Goal: Participate in discussion: Engage in conversation with other users on a specific topic

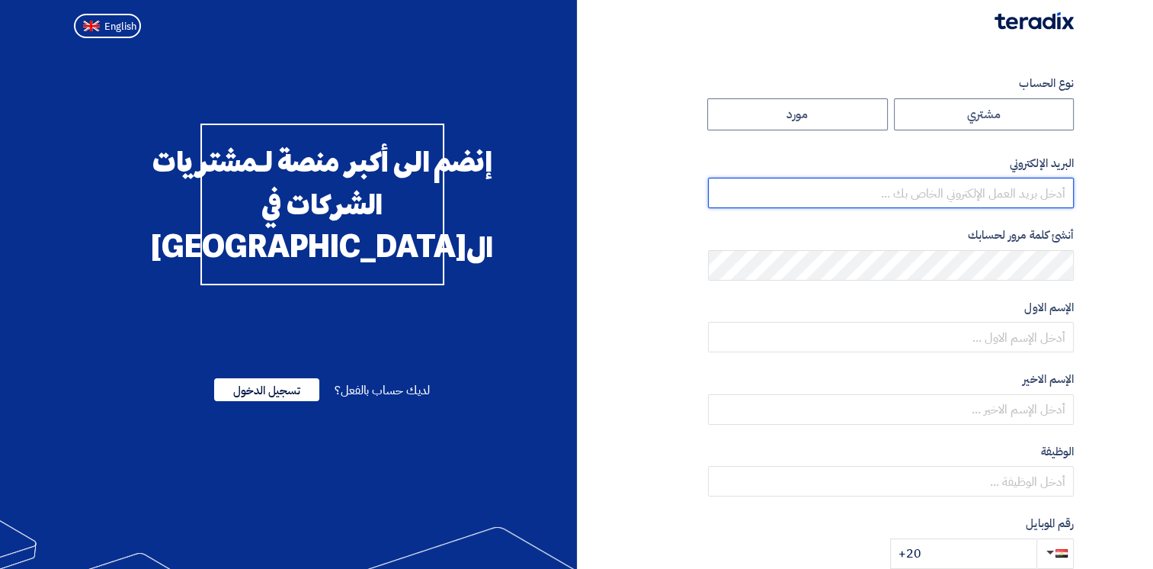
type input "[EMAIL_ADDRESS][DOMAIN_NAME]"
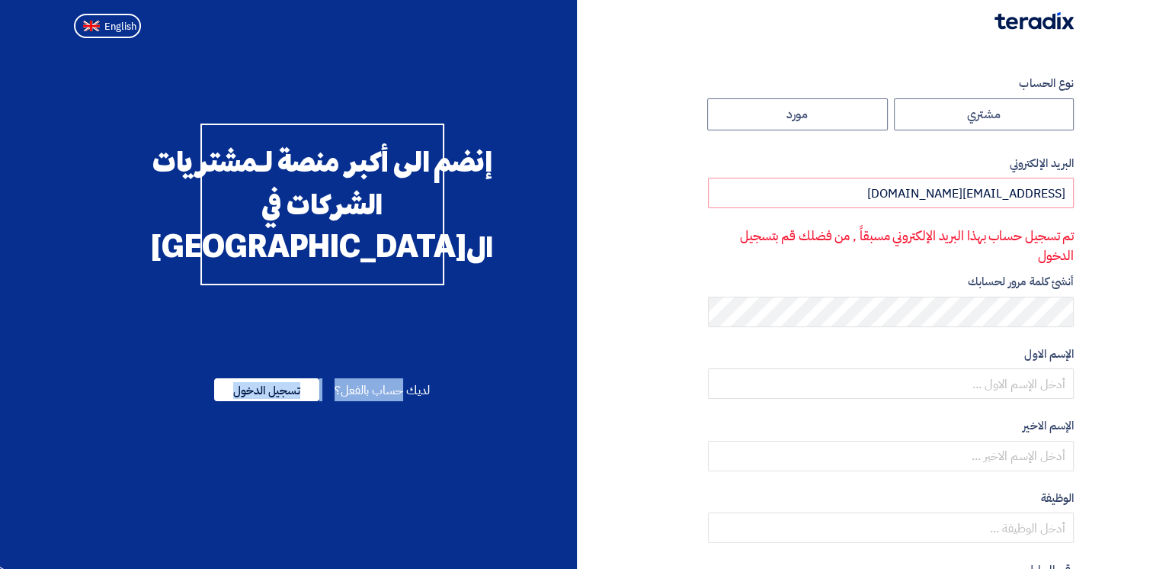
drag, startPoint x: 404, startPoint y: 422, endPoint x: 290, endPoint y: 490, distance: 132.7
click at [290, 490] on div "إنضم الى أكبر منصة لـمشتريات الشركات في ال[GEOGRAPHIC_DATA] لديك حساب بالفعل؟ ت…" at bounding box center [322, 463] width 509 height 777
click at [274, 401] on span "تسجيل الدخول" at bounding box center [266, 389] width 105 height 23
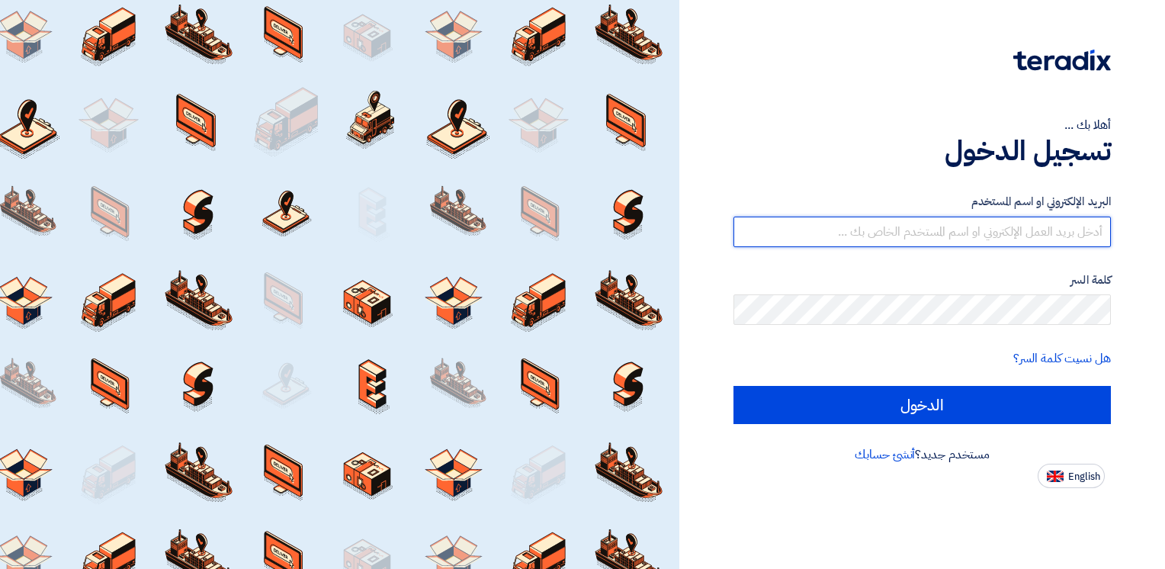
type input "[EMAIL_ADDRESS][DOMAIN_NAME]"
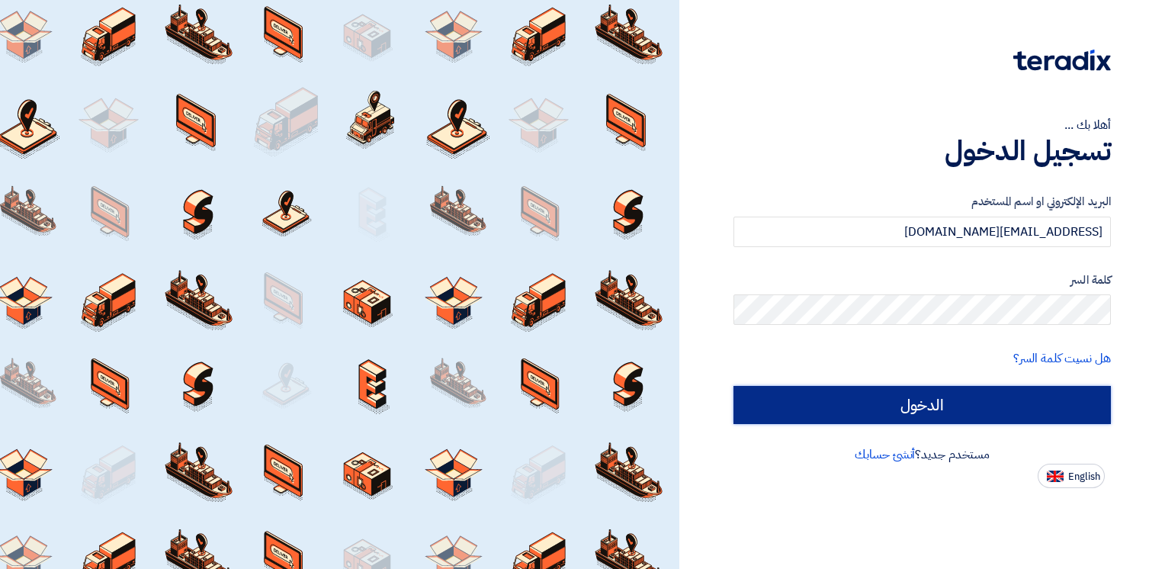
click at [845, 416] on input "الدخول" at bounding box center [921, 405] width 377 height 38
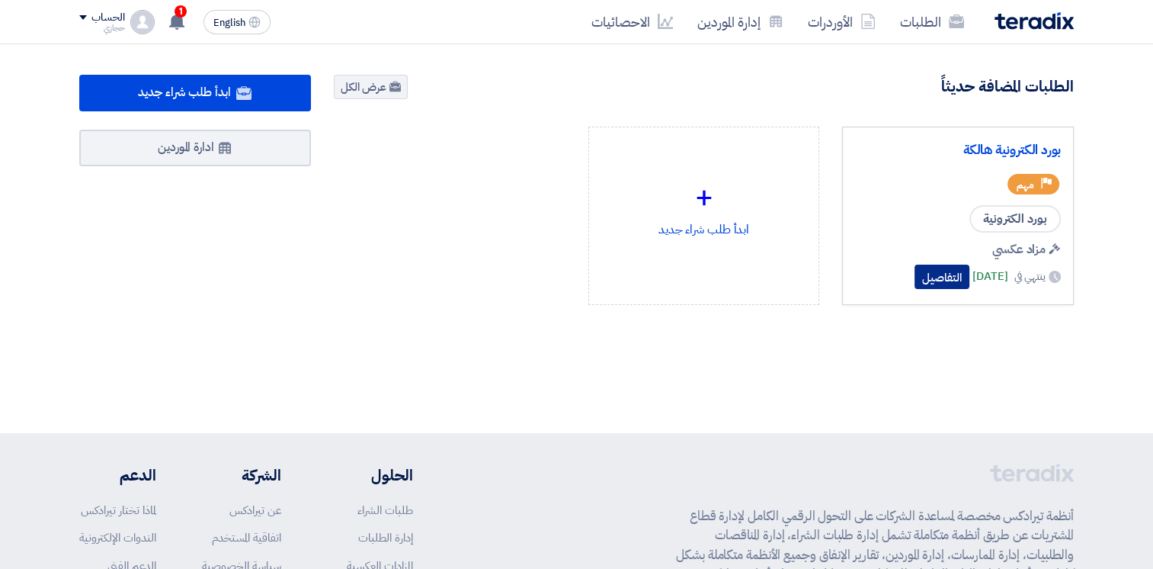
click at [915, 278] on button "التفاصيل" at bounding box center [942, 277] width 55 height 24
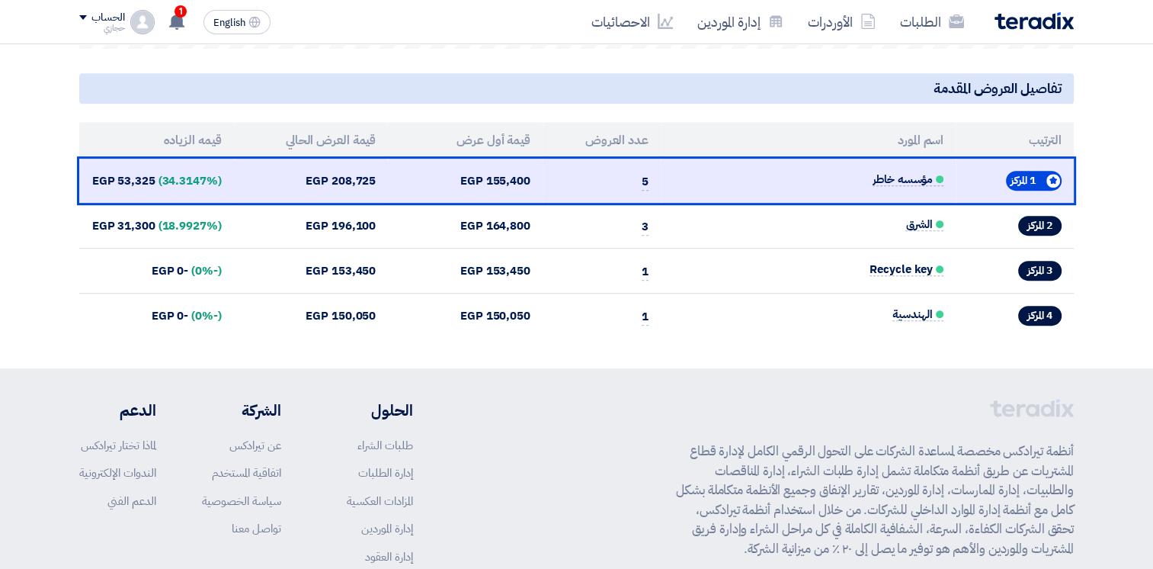
scroll to position [680, 0]
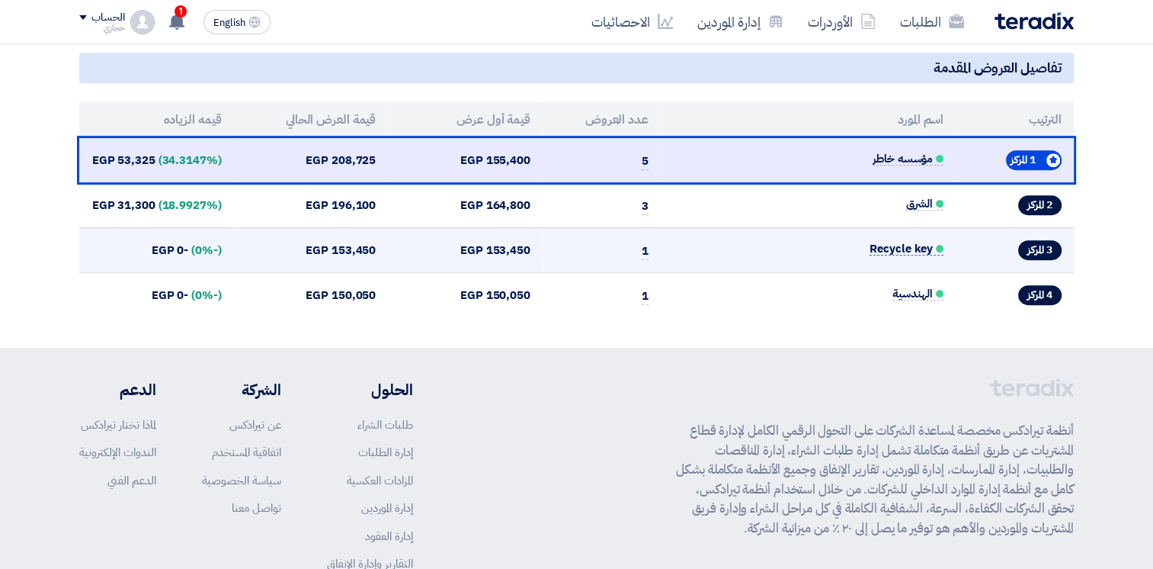
click at [900, 252] on span "Recycle key" at bounding box center [907, 248] width 74 height 13
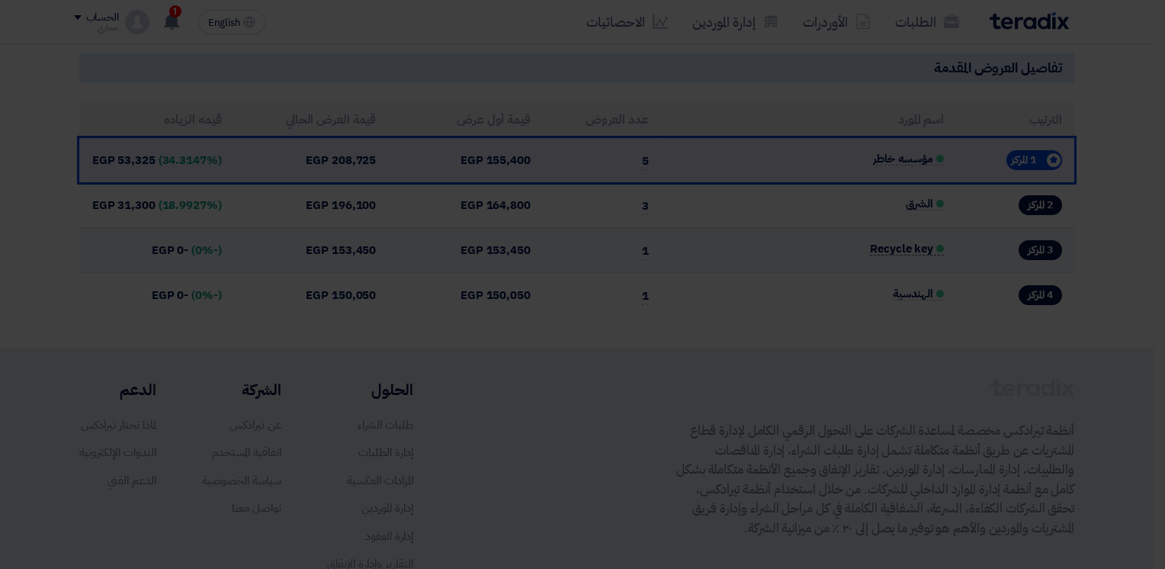
click at [900, 237] on td "EI000339" at bounding box center [888, 218] width 107 height 37
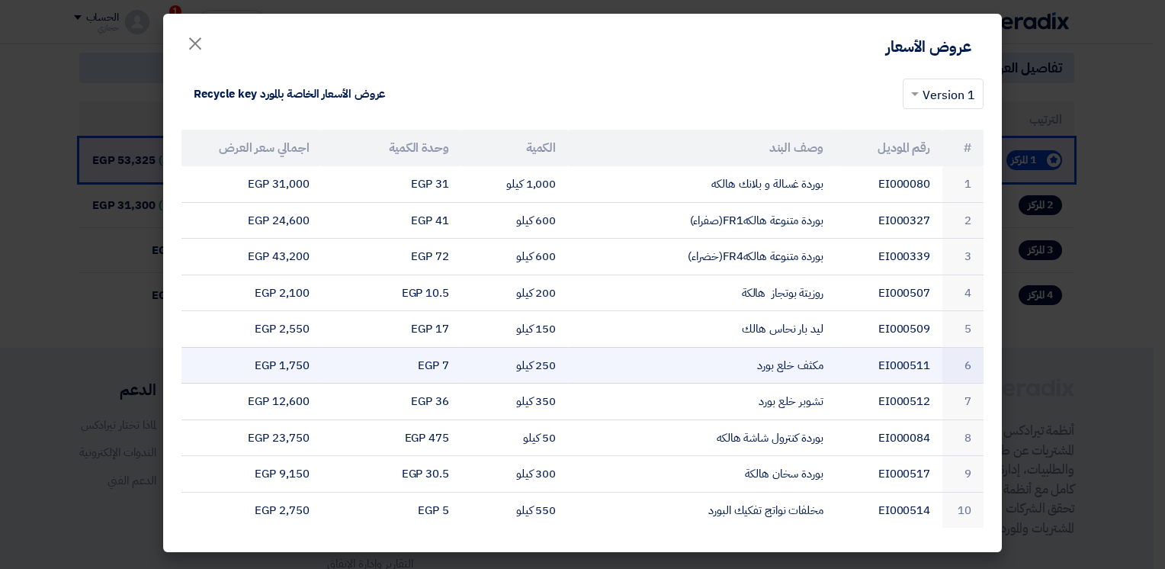
click at [794, 364] on td "مكثف خلع بورد" at bounding box center [702, 365] width 268 height 37
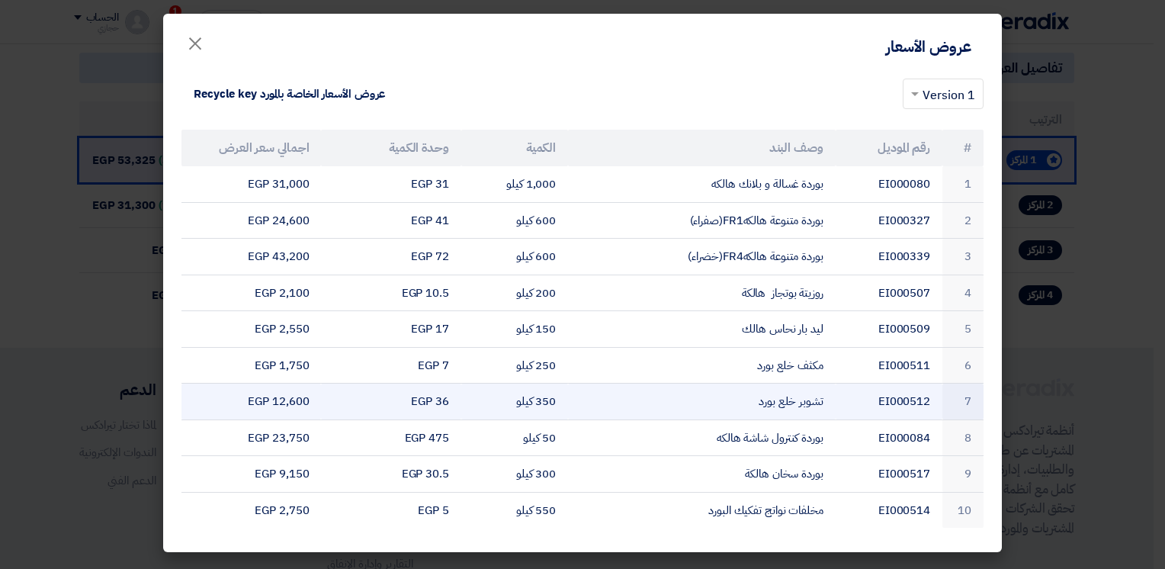
click at [779, 404] on td "تشوبر خلع بورد" at bounding box center [702, 401] width 268 height 37
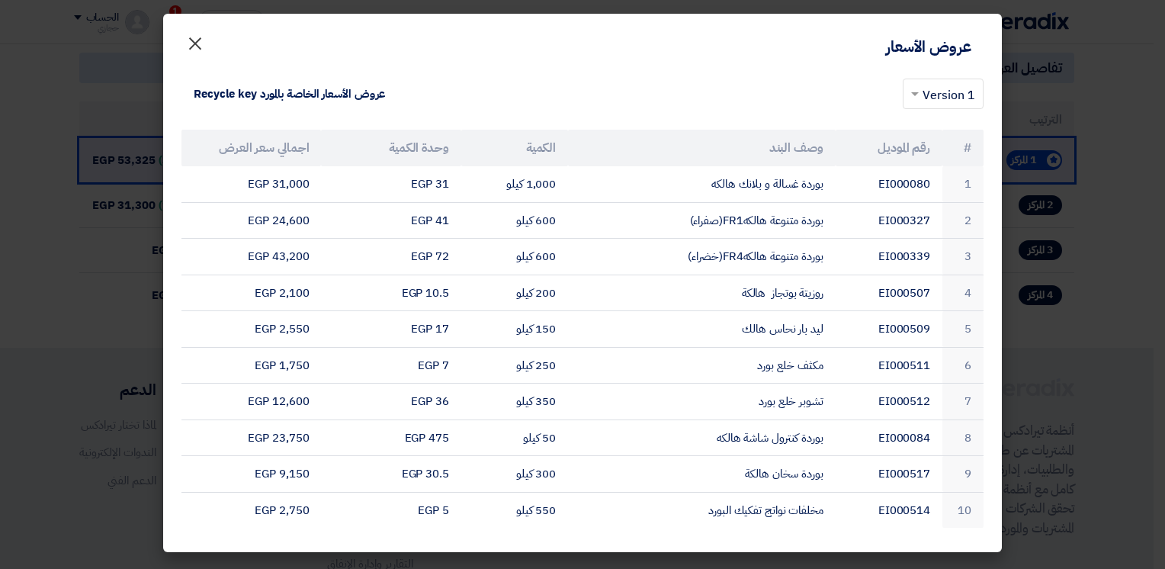
click at [200, 38] on span "×" at bounding box center [195, 43] width 18 height 46
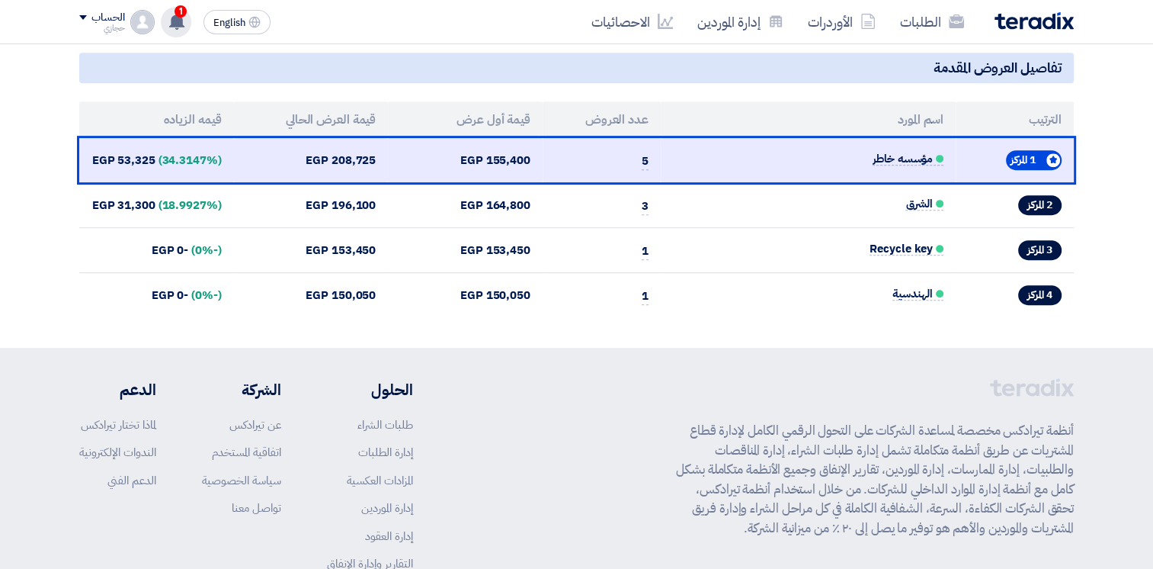
click at [178, 20] on use at bounding box center [176, 21] width 15 height 17
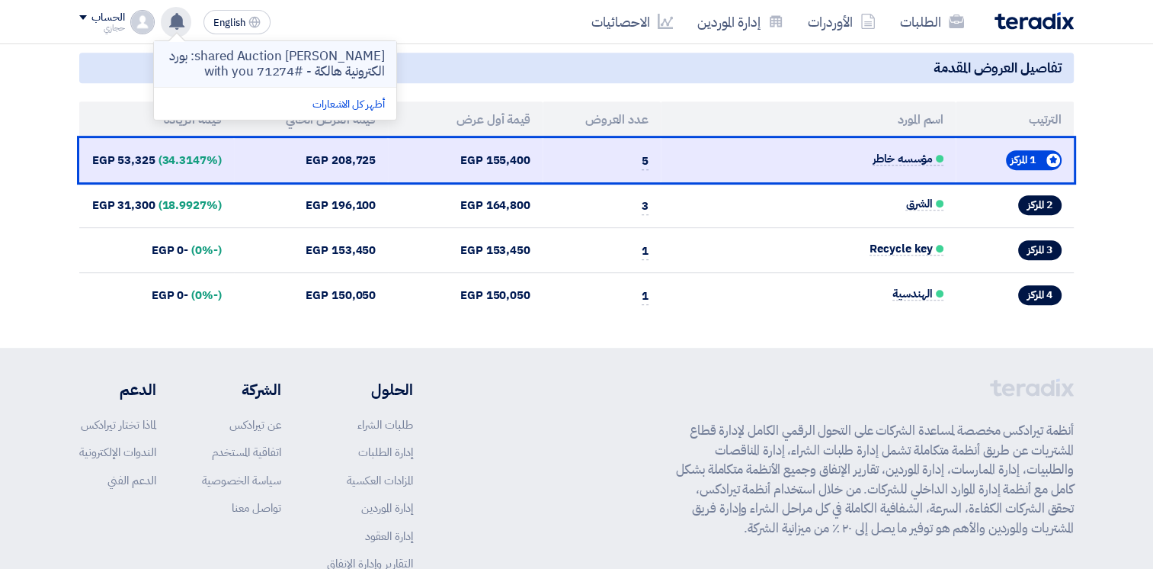
click at [290, 72] on p "[PERSON_NAME] shared Auction: بورد الكترونية هالكة - #71274 with you" at bounding box center [275, 64] width 218 height 30
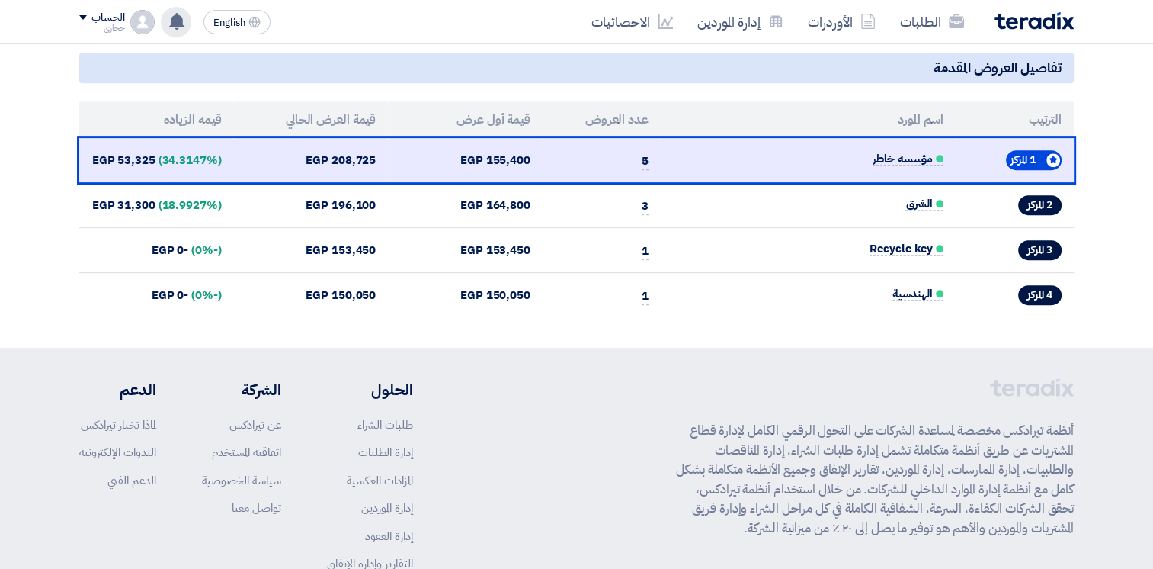
scroll to position [672, 0]
